Goal: Information Seeking & Learning: Learn about a topic

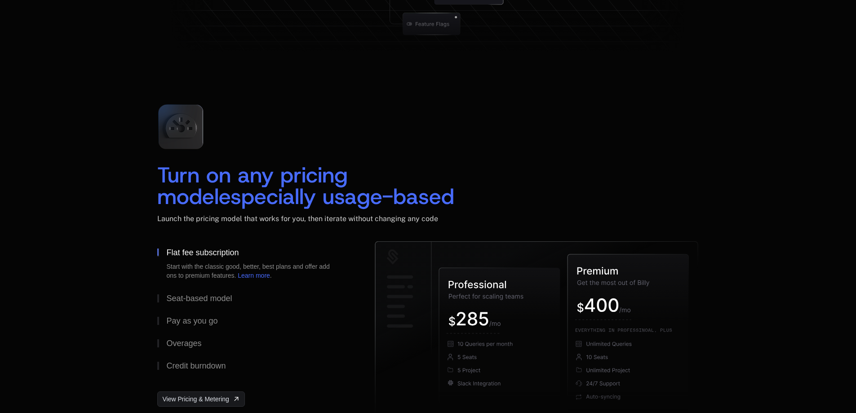
scroll to position [1303, 0]
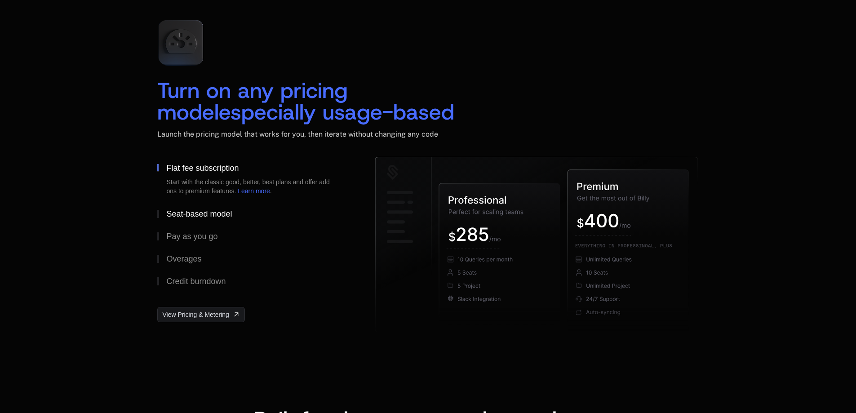
click at [189, 214] on div "Seat-based model" at bounding box center [199, 214] width 66 height 8
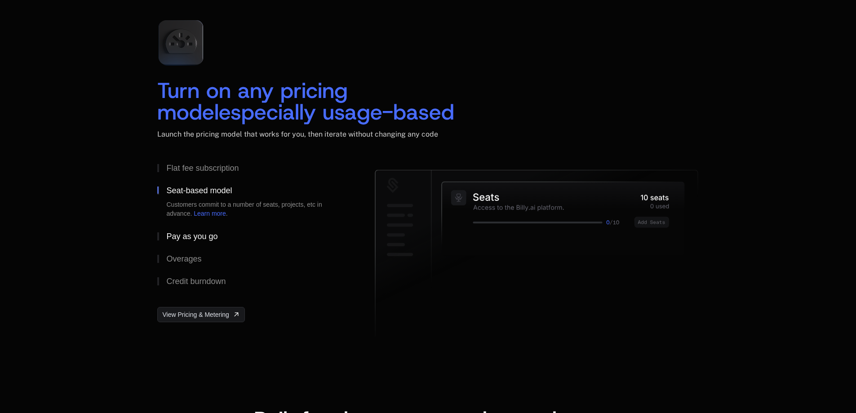
click at [187, 229] on button "Pay as you go" at bounding box center [251, 236] width 189 height 22
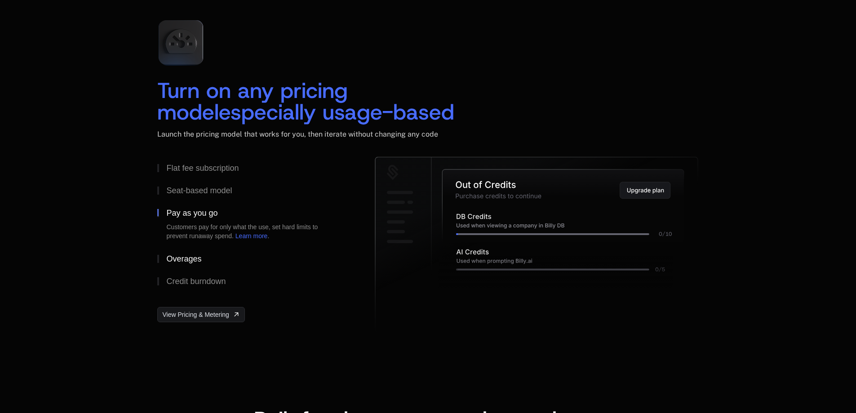
click at [187, 248] on button "Overages" at bounding box center [251, 258] width 189 height 22
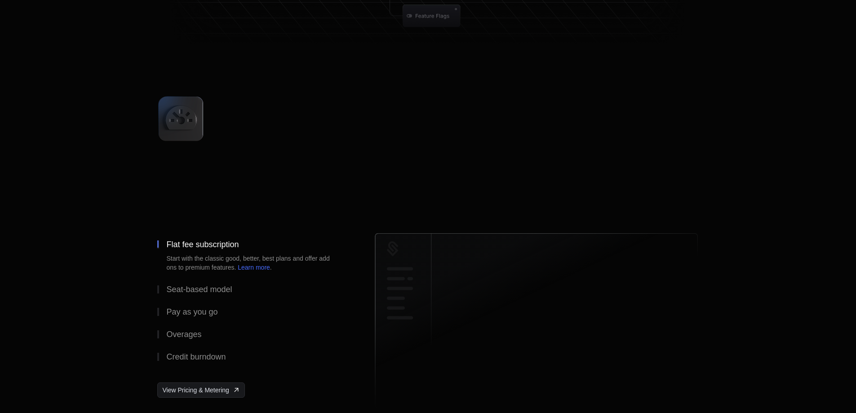
scroll to position [1303, 0]
